Goal: Transaction & Acquisition: Book appointment/travel/reservation

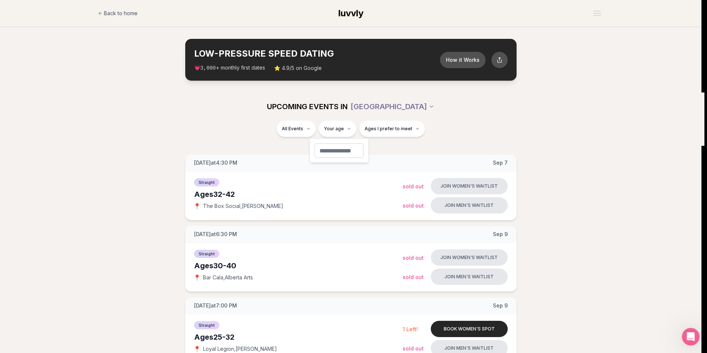
click at [342, 149] on input "number" at bounding box center [339, 150] width 50 height 15
type input "**"
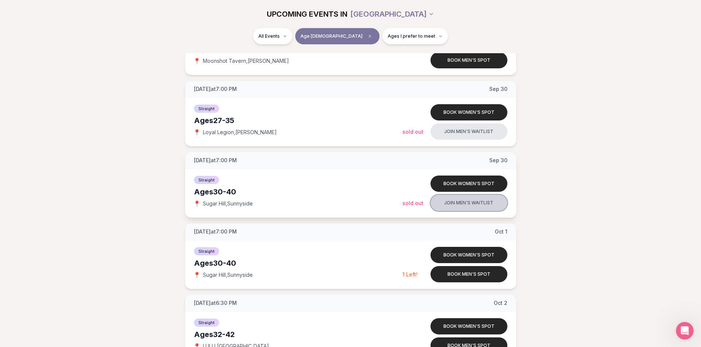
scroll to position [1442, 0]
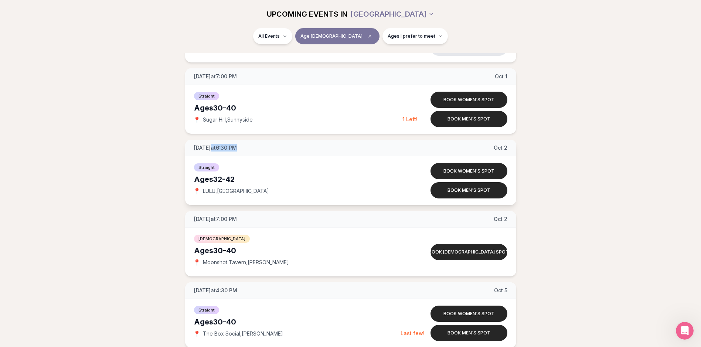
drag, startPoint x: 218, startPoint y: 148, endPoint x: 314, endPoint y: 146, distance: 96.1
click at [314, 146] on div "[DATE] at 6:30 PM [DATE]" at bounding box center [350, 148] width 331 height 17
click at [541, 121] on div "[DATE] at 4:30 PM [DATE] Ages [DEMOGRAPHIC_DATA] Straight 📍 The Box Social , [P…" at bounding box center [351, 244] width 678 height 3062
drag, startPoint x: 222, startPoint y: 150, endPoint x: 275, endPoint y: 154, distance: 53.4
click at [275, 154] on div "[DATE] at 6:30 PM [DATE]" at bounding box center [350, 148] width 331 height 17
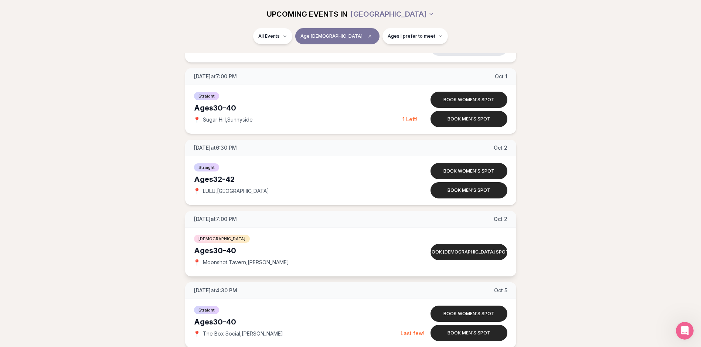
drag, startPoint x: 275, startPoint y: 154, endPoint x: 287, endPoint y: 232, distance: 78.9
click at [281, 160] on div "Straight Ages [DEMOGRAPHIC_DATA] 📍 LULU , Central Eastside Book women's spot Bo…" at bounding box center [350, 180] width 331 height 49
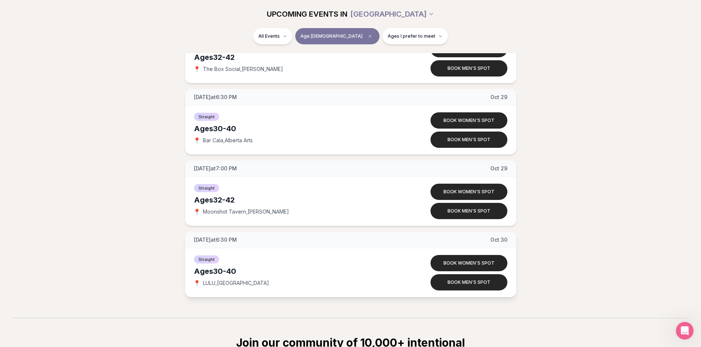
scroll to position [3061, 0]
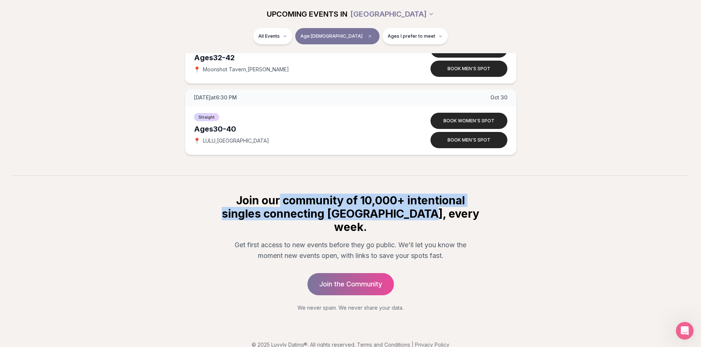
drag, startPoint x: 279, startPoint y: 197, endPoint x: 468, endPoint y: 211, distance: 189.8
click at [468, 211] on h2 "Join our community of 10,000+ intentional singles connecting [GEOGRAPHIC_DATA],…" at bounding box center [351, 214] width 260 height 40
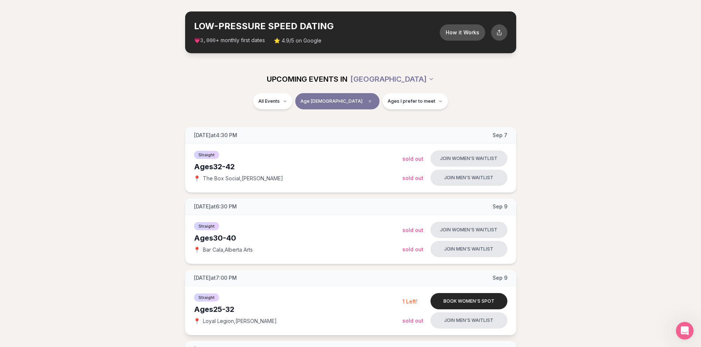
scroll to position [0, 0]
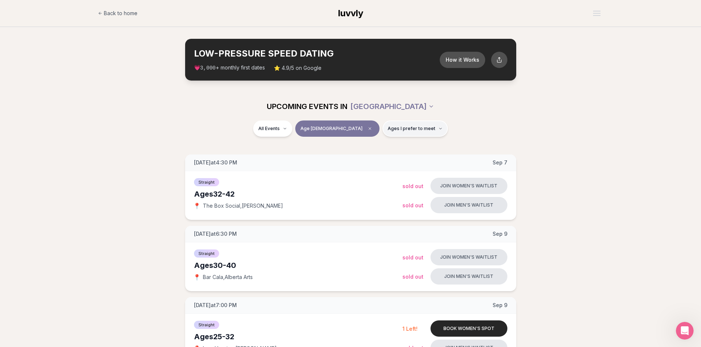
click at [397, 130] on span "Ages I prefer to meet" at bounding box center [412, 129] width 48 height 6
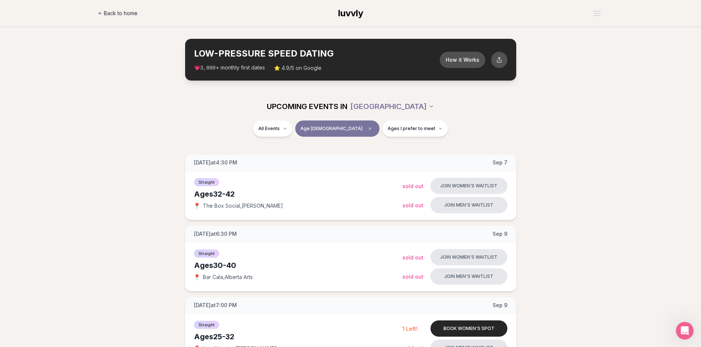
click at [121, 10] on span "Back to home" at bounding box center [121, 13] width 34 height 7
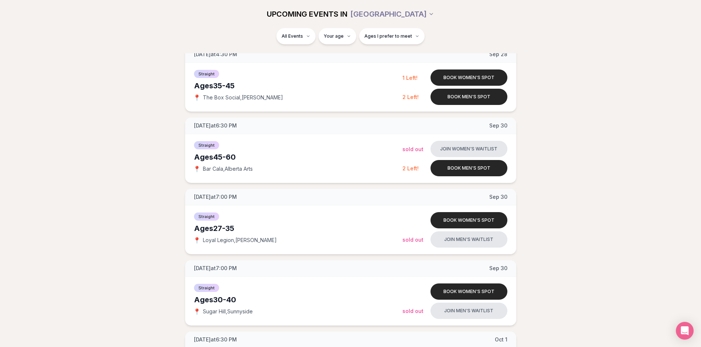
scroll to position [1811, 0]
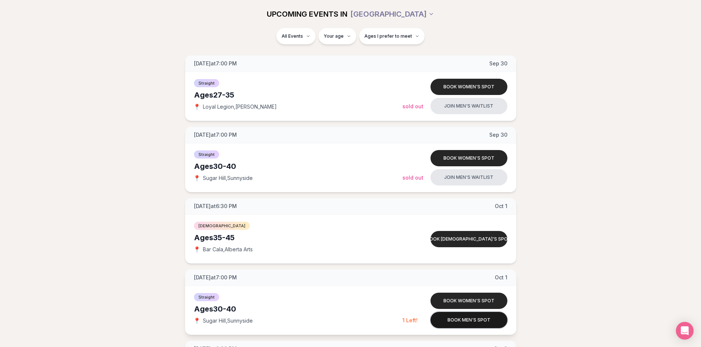
drag, startPoint x: 475, startPoint y: 318, endPoint x: 379, endPoint y: 328, distance: 96.6
click at [474, 319] on button "Book men's spot" at bounding box center [469, 320] width 77 height 16
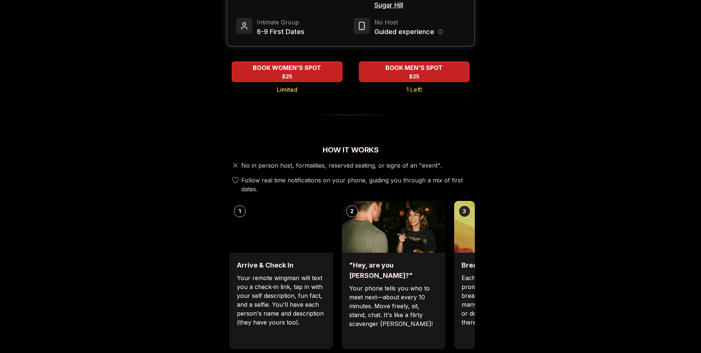
scroll to position [148, 0]
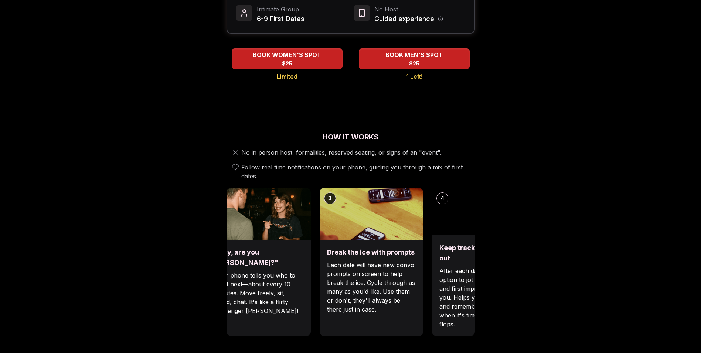
click at [262, 283] on p "Your phone tells you who to meet next—about every 10 minutes. Move freely, sit,…" at bounding box center [259, 293] width 89 height 44
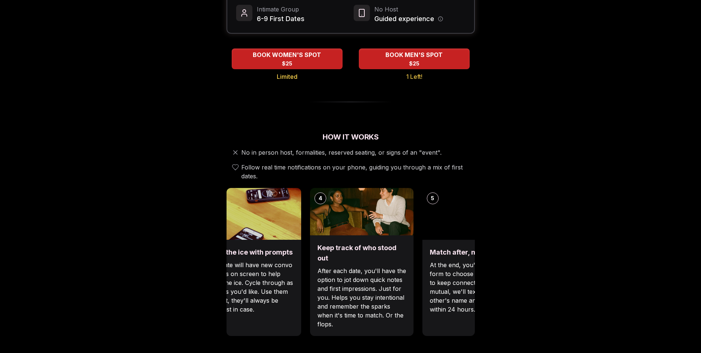
click at [259, 276] on p "Each date will have new convo prompts on screen to help break the ice. Cycle th…" at bounding box center [249, 286] width 89 height 53
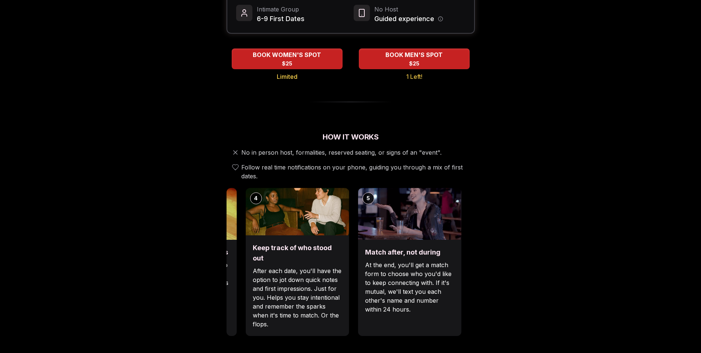
click at [303, 284] on p "After each date, you'll have the option to jot down quick notes and first impre…" at bounding box center [297, 297] width 89 height 62
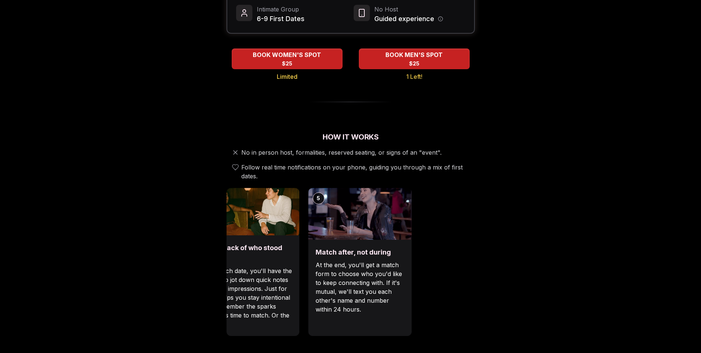
click at [299, 288] on div "1 Arrive & Check In Your remote wingman will text you a check-in link, tap in w…" at bounding box center [351, 262] width 248 height 148
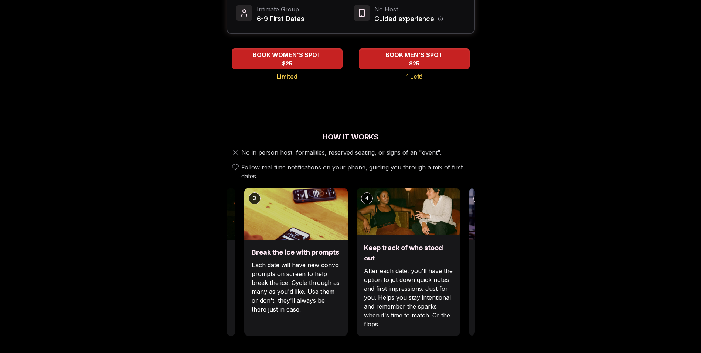
click at [453, 281] on p "After each date, you'll have the option to jot down quick notes and first impre…" at bounding box center [408, 297] width 89 height 62
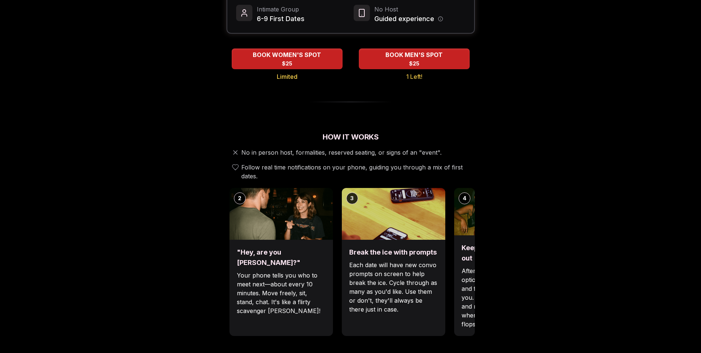
click at [363, 281] on div "1 Arrive & Check In Your remote wingman will text you a check-in link, tap in w…" at bounding box center [238, 262] width 248 height 148
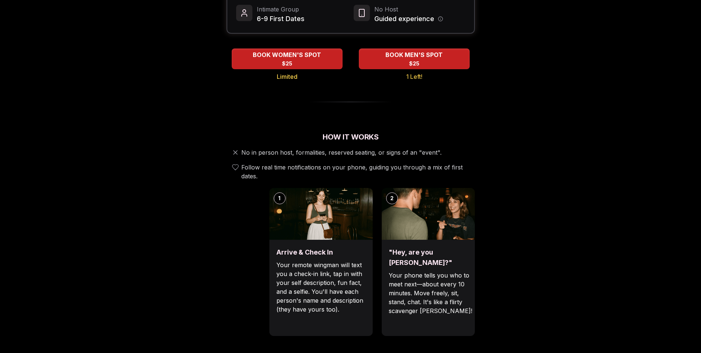
click at [457, 278] on div ""Hey, are you Max?" Your phone tells you who to meet next—about every 10 minute…" at bounding box center [432, 288] width 103 height 96
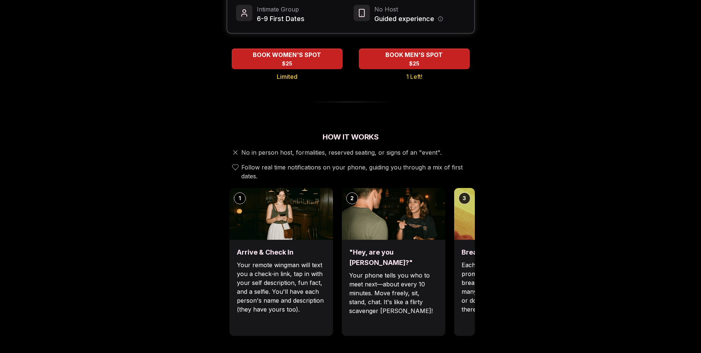
click at [411, 274] on div "1 Arrive & Check In Your remote wingman will text you a check-in link, tap in w…" at bounding box center [351, 262] width 248 height 148
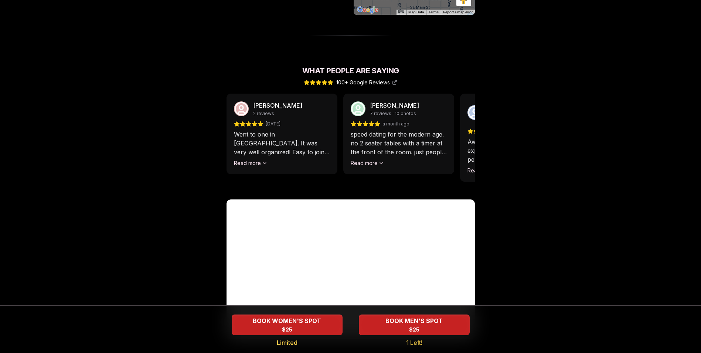
scroll to position [659, 0]
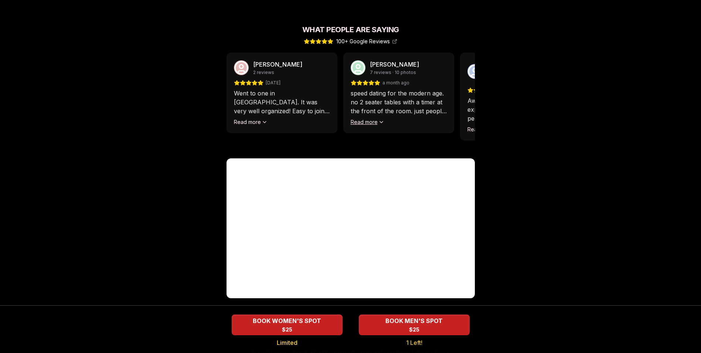
click at [378, 119] on icon at bounding box center [381, 122] width 6 height 6
